Goal: Task Accomplishment & Management: Use online tool/utility

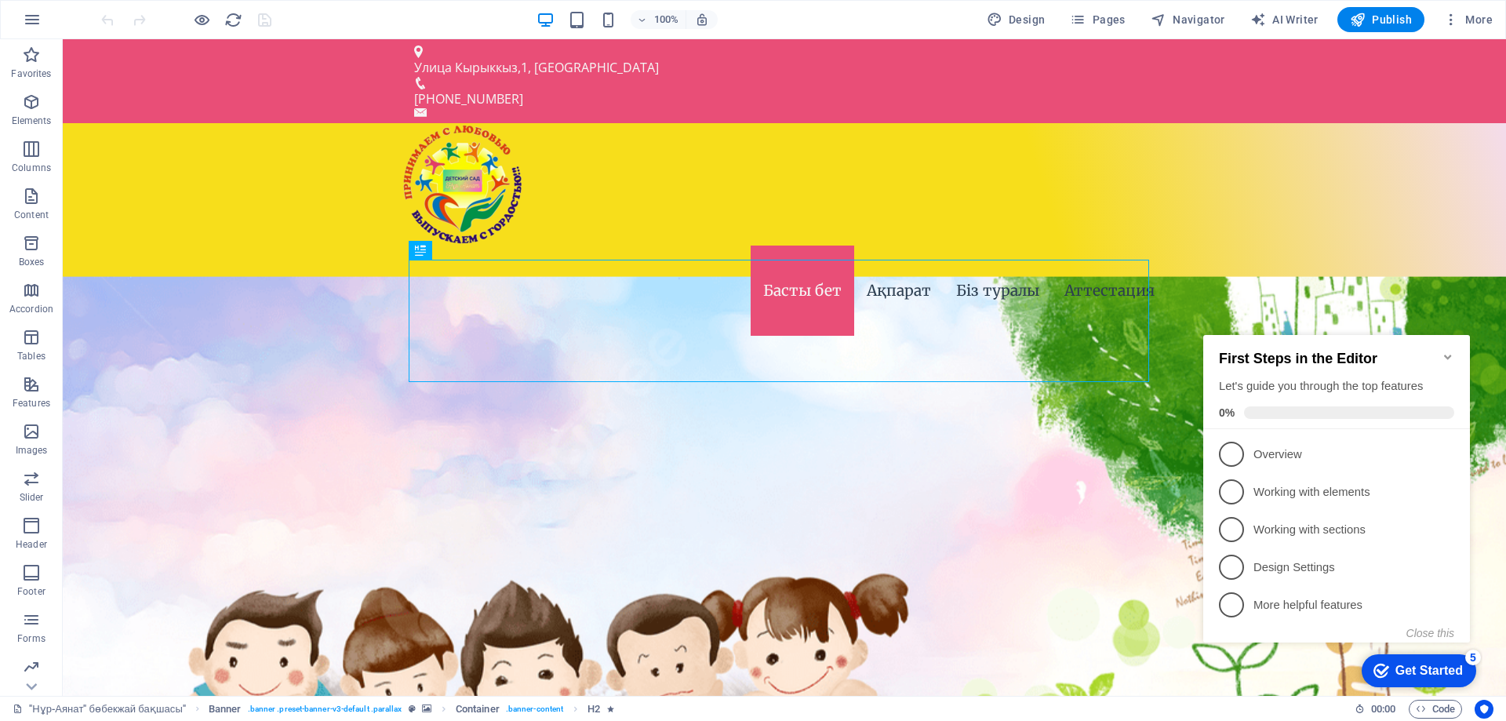
click at [1444, 351] on icon "Minimize checklist" at bounding box center [1447, 357] width 13 height 13
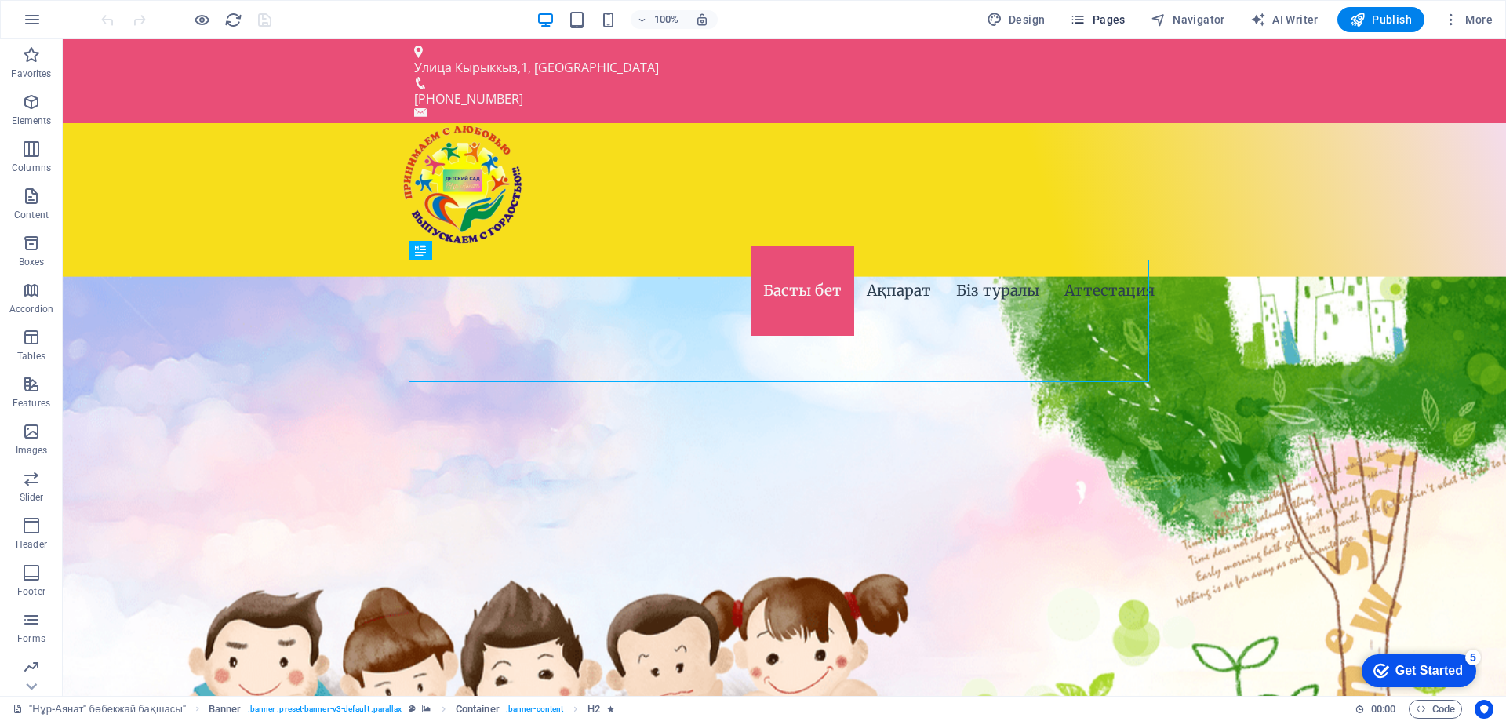
click at [1119, 11] on button "Pages" at bounding box center [1096, 19] width 67 height 25
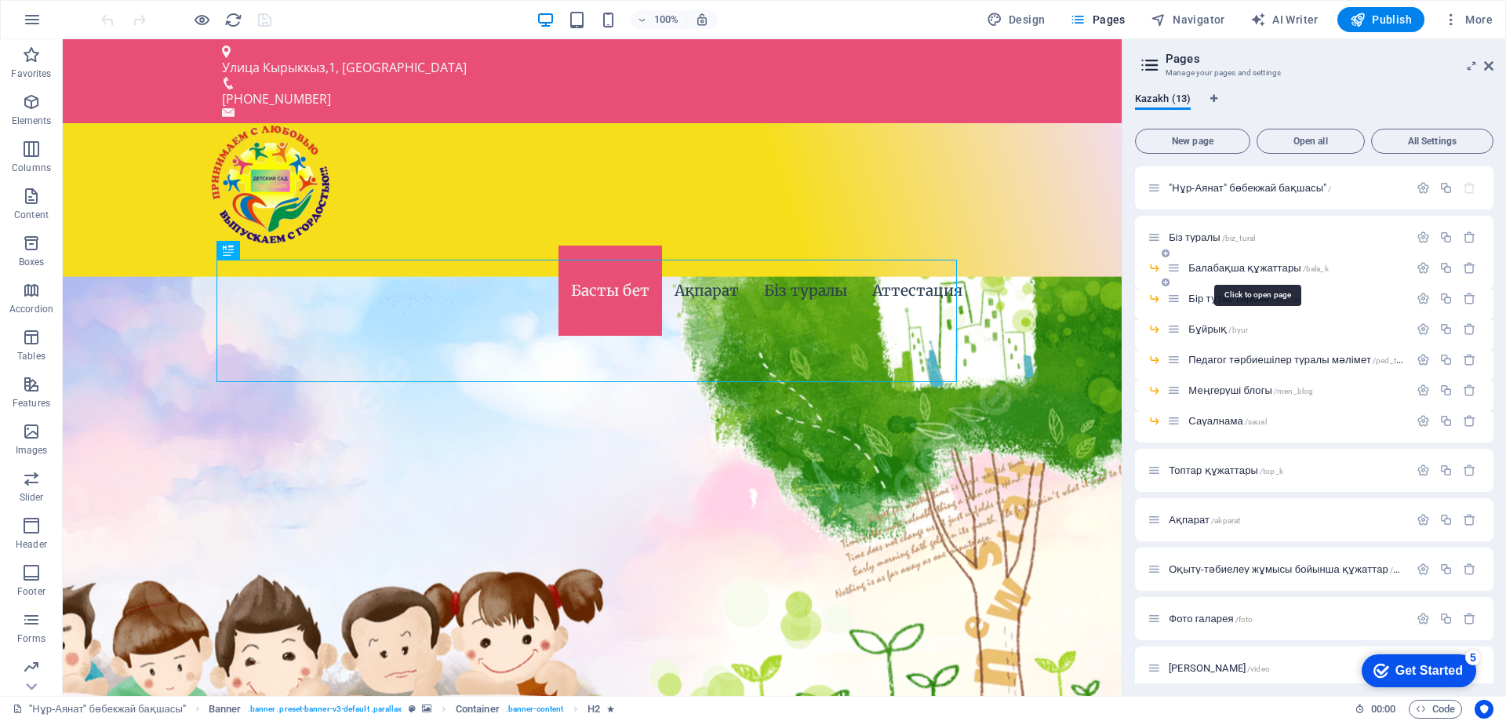
click at [1231, 266] on span "Балабақша құжаттары /bala_k" at bounding box center [1258, 268] width 140 height 12
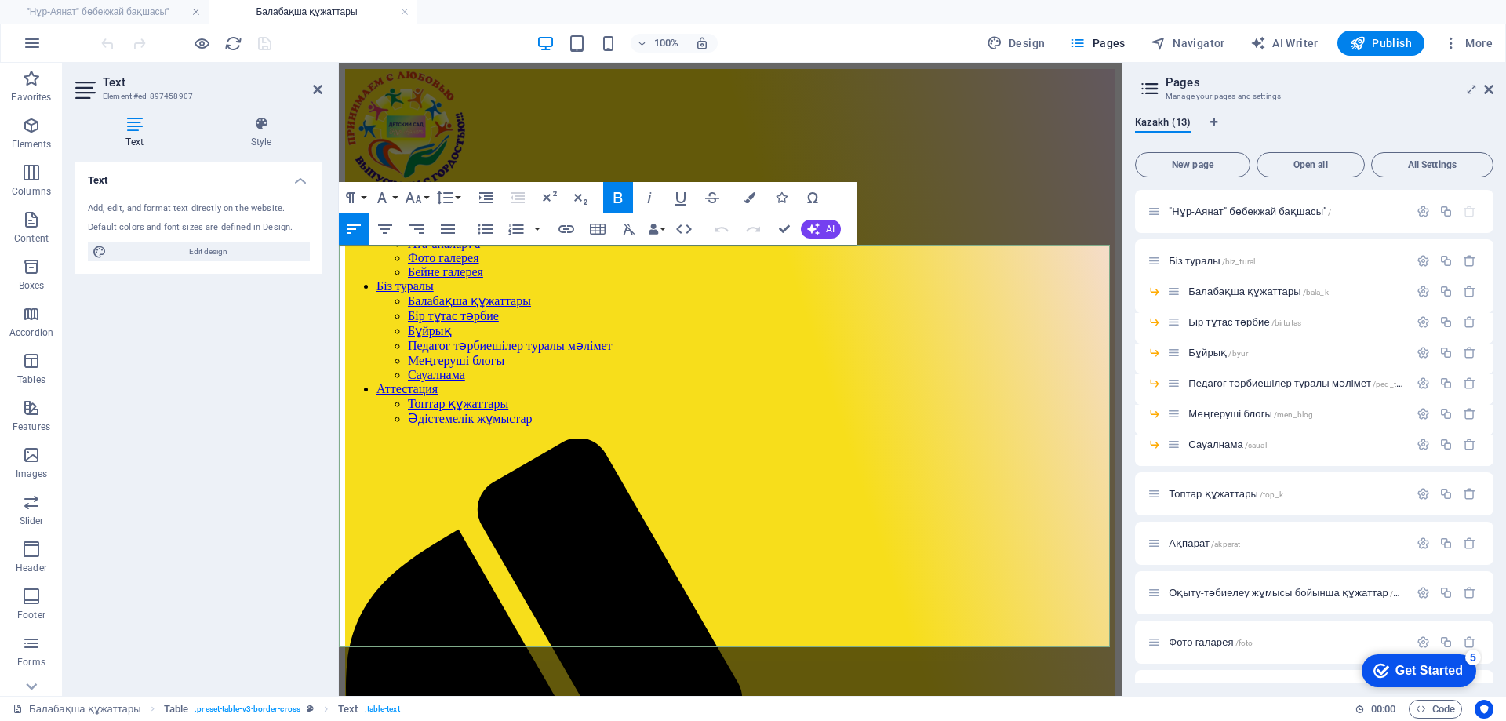
click at [571, 228] on icon "button" at bounding box center [566, 229] width 19 height 19
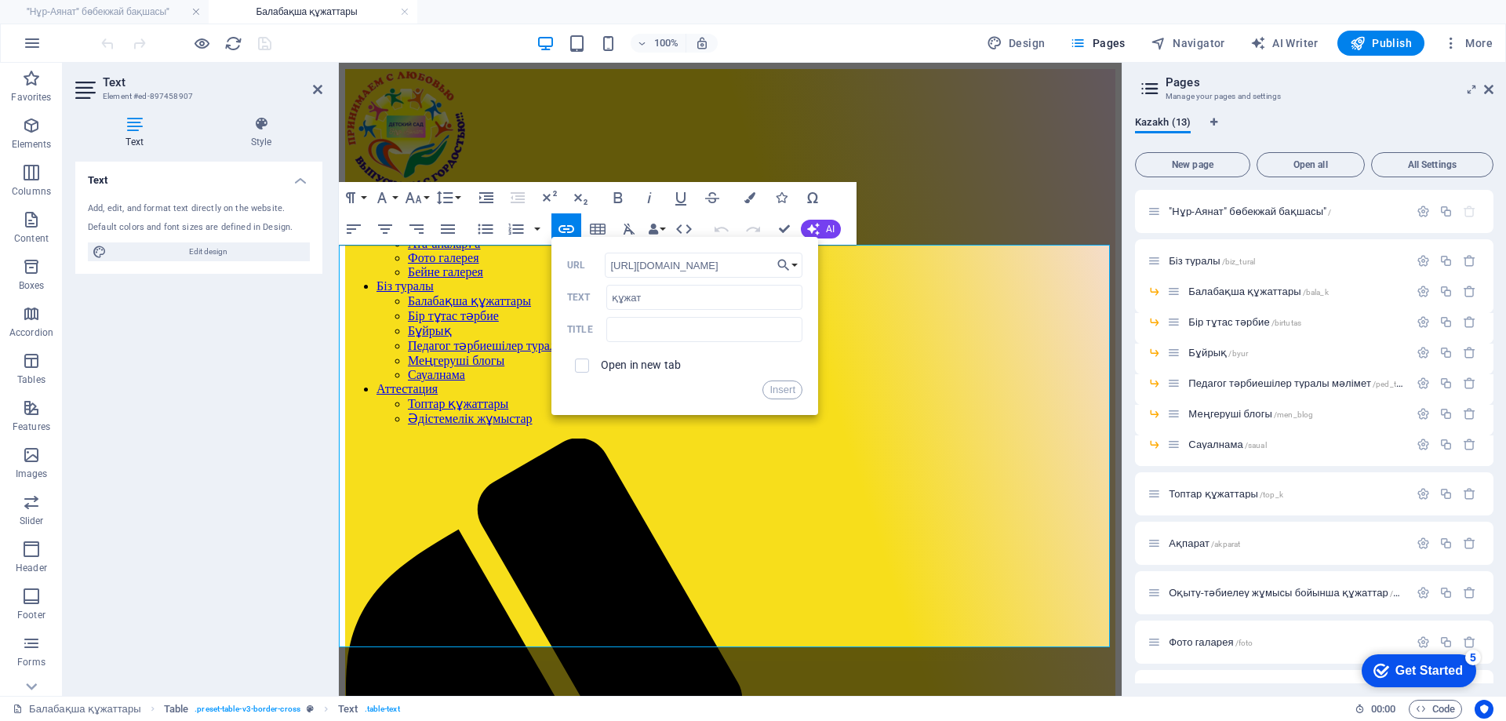
scroll to position [0, 252]
type input "[URL][DOMAIN_NAME]"
click at [652, 360] on label "Open in new tab" at bounding box center [641, 364] width 80 height 13
click at [783, 390] on button "Insert" at bounding box center [782, 389] width 40 height 19
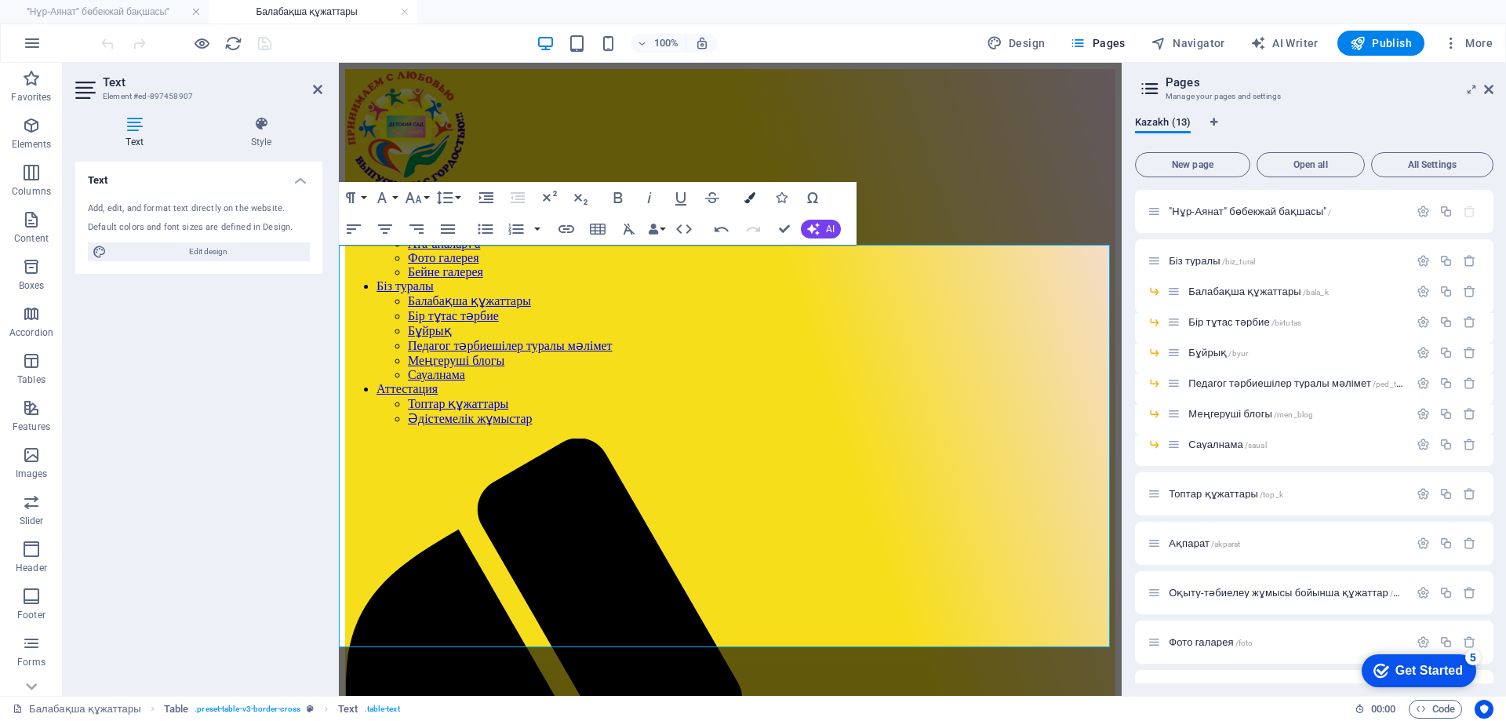
click at [750, 199] on icon "button" at bounding box center [749, 197] width 11 height 11
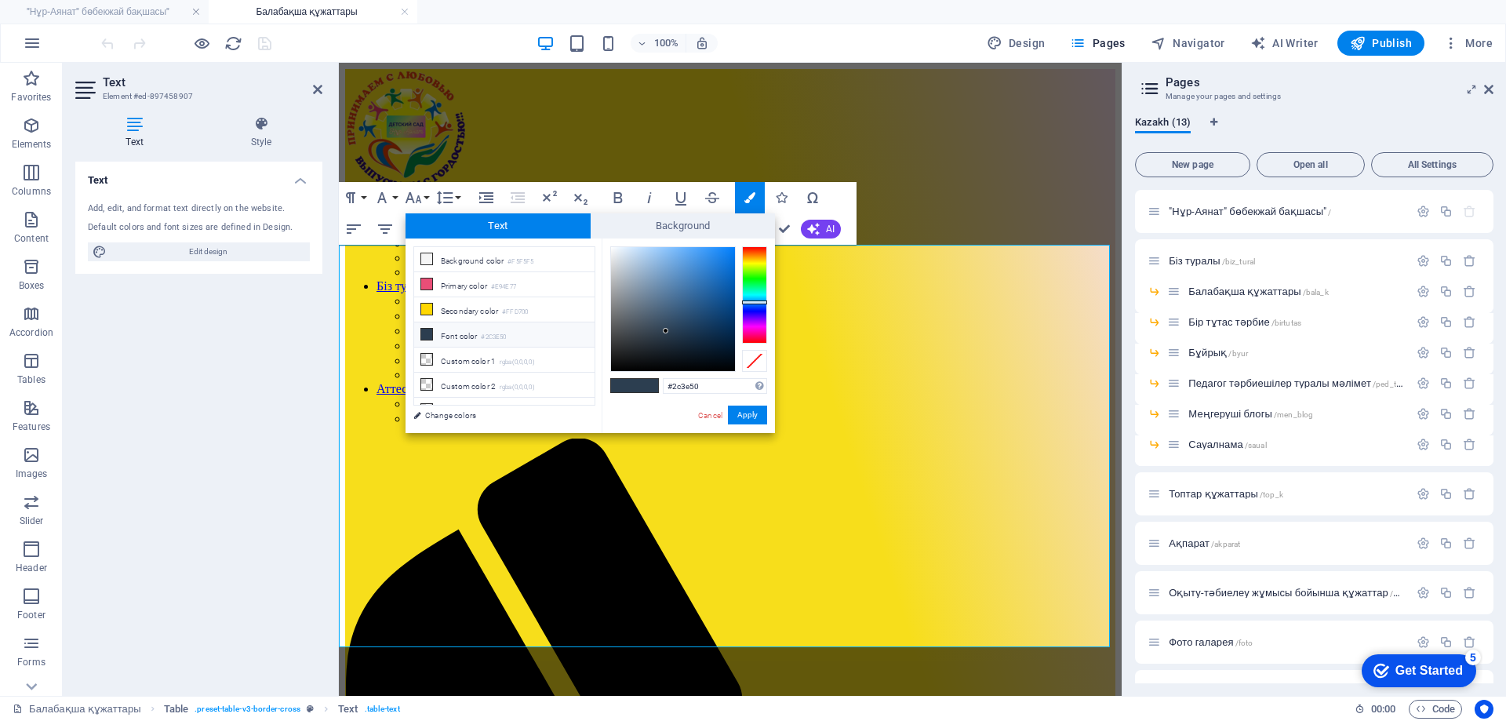
type input "#037ef9"
click at [732, 249] on div at bounding box center [673, 309] width 124 height 124
click at [759, 420] on button "Apply" at bounding box center [747, 414] width 39 height 19
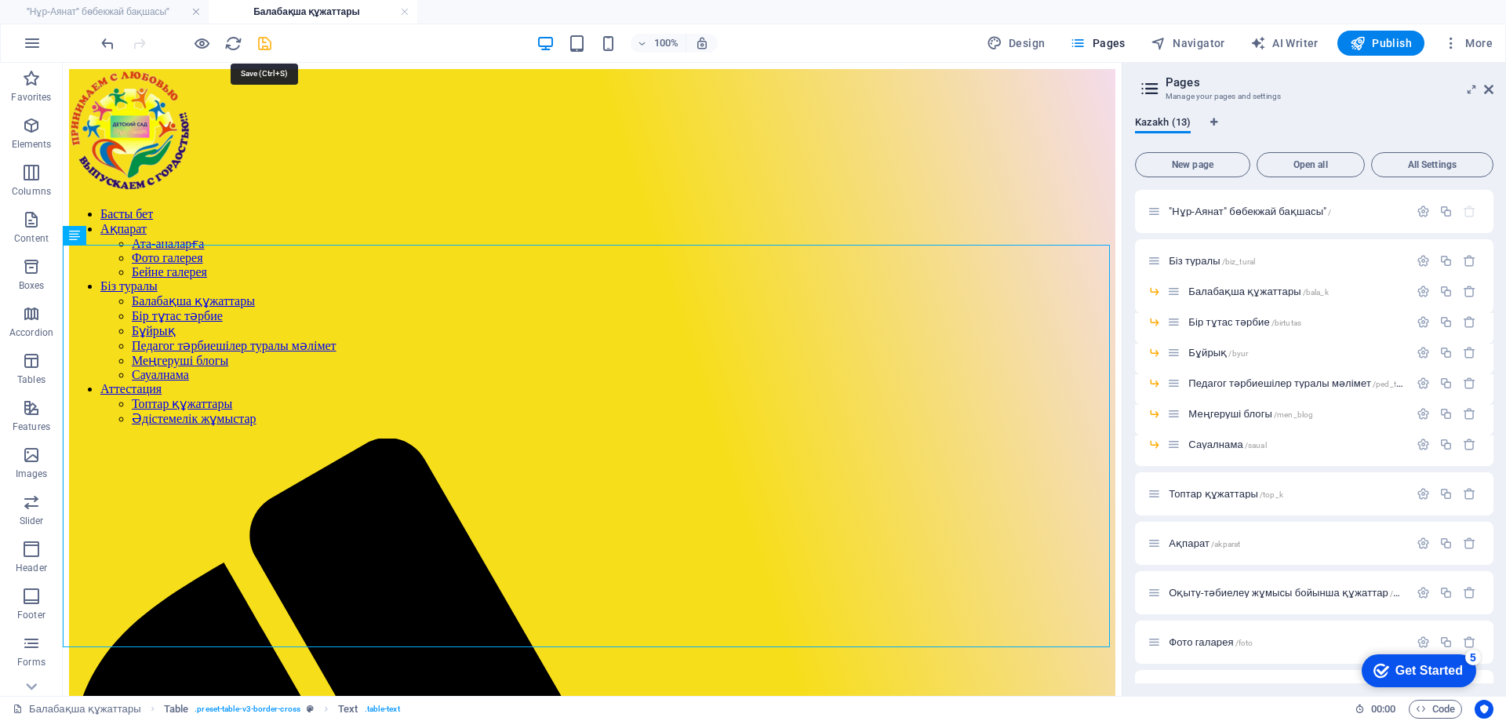
click at [271, 44] on icon "save" at bounding box center [265, 44] width 18 height 18
